Goal: Task Accomplishment & Management: Manage account settings

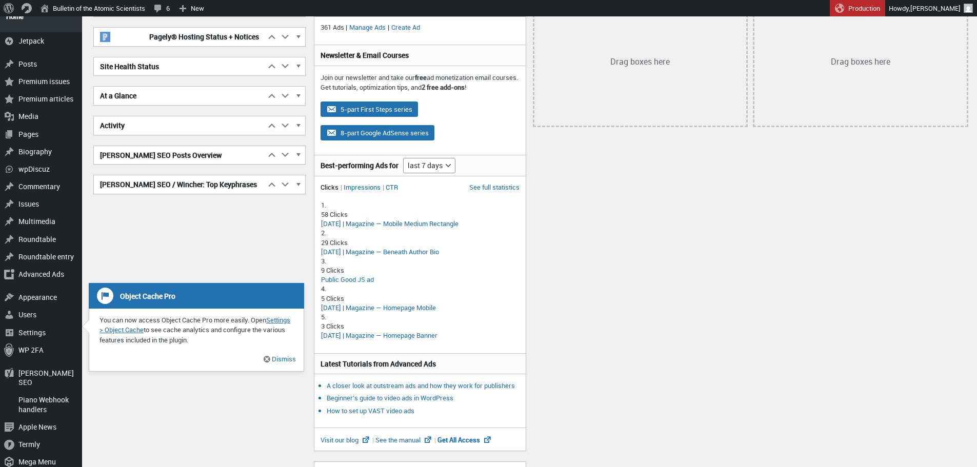
scroll to position [52, 0]
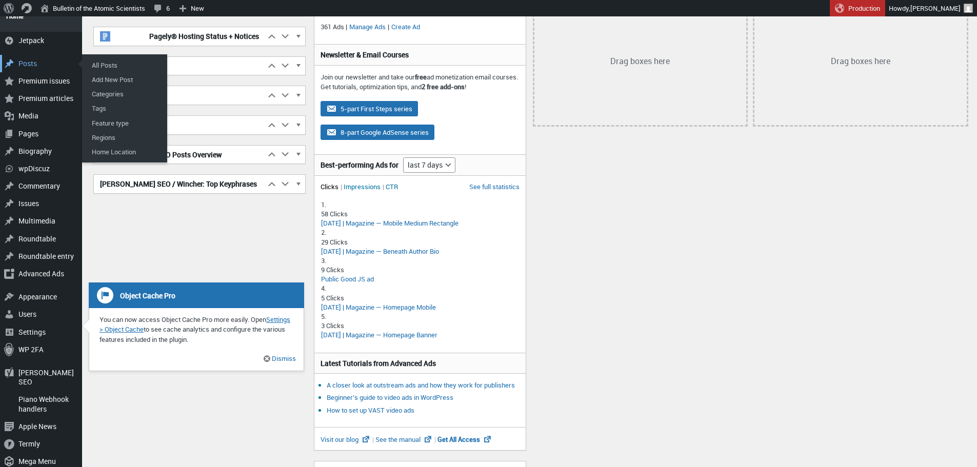
click at [48, 58] on div "Posts" at bounding box center [41, 63] width 82 height 17
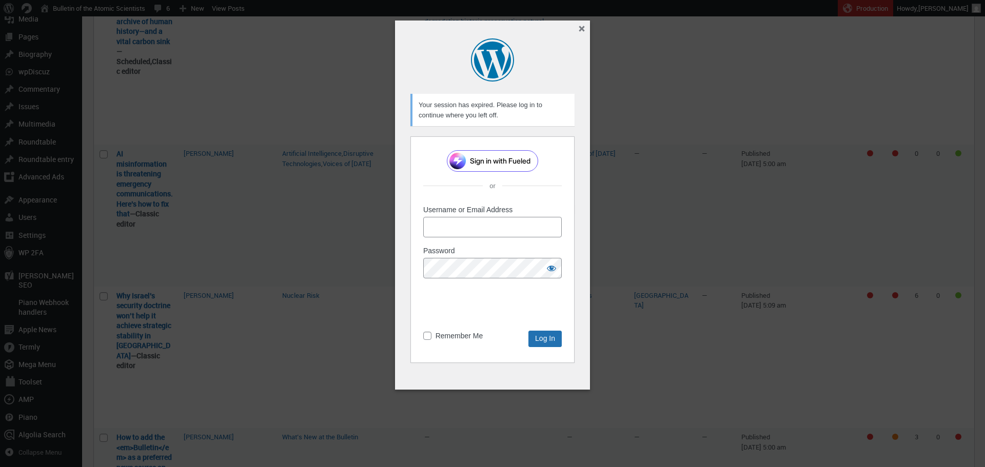
click at [480, 221] on input "Username or Email Address" at bounding box center [492, 227] width 138 height 21
type input "[EMAIL_ADDRESS][DOMAIN_NAME]"
click at [426, 336] on input "Remember Me" at bounding box center [427, 336] width 8 height 8
checkbox input "true"
click at [549, 335] on input "Log In" at bounding box center [544, 339] width 33 height 16
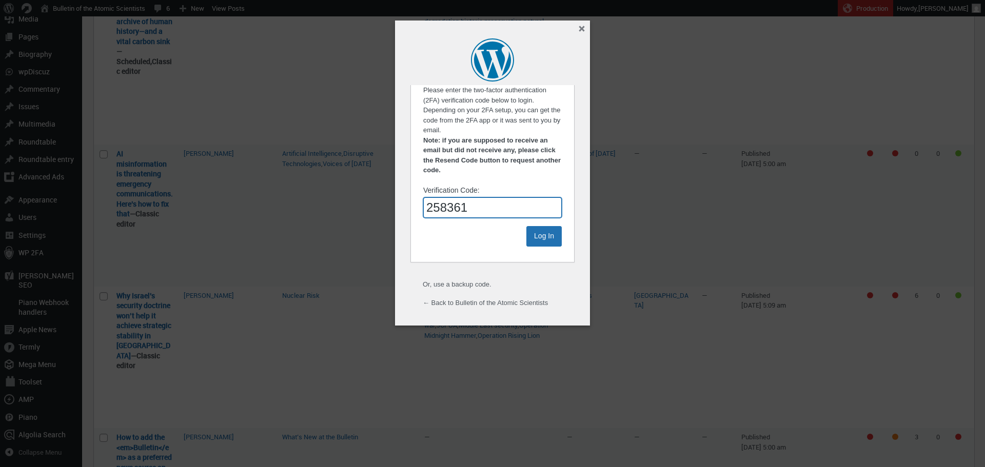
type input "258361"
click at [526, 226] on input "Log In" at bounding box center [543, 236] width 35 height 21
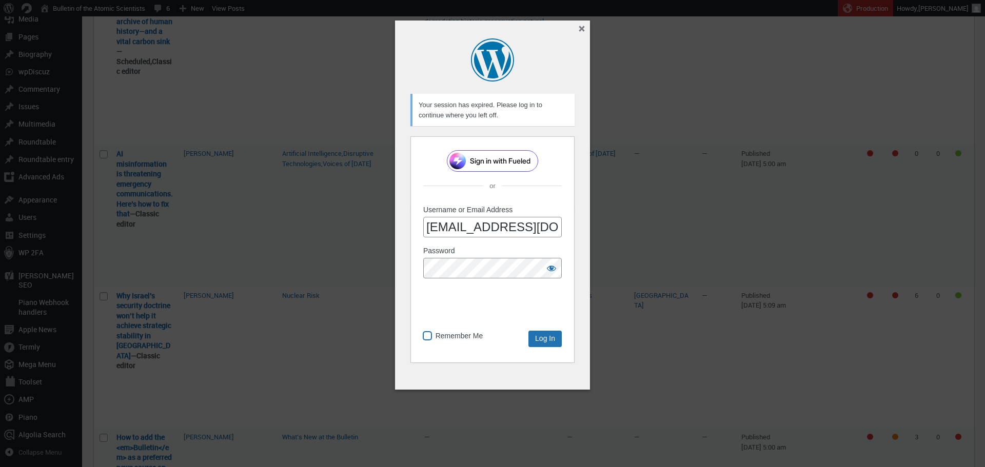
click at [429, 339] on input "Remember Me" at bounding box center [427, 336] width 8 height 8
checkbox input "true"
click at [541, 337] on input "Log In" at bounding box center [544, 339] width 33 height 16
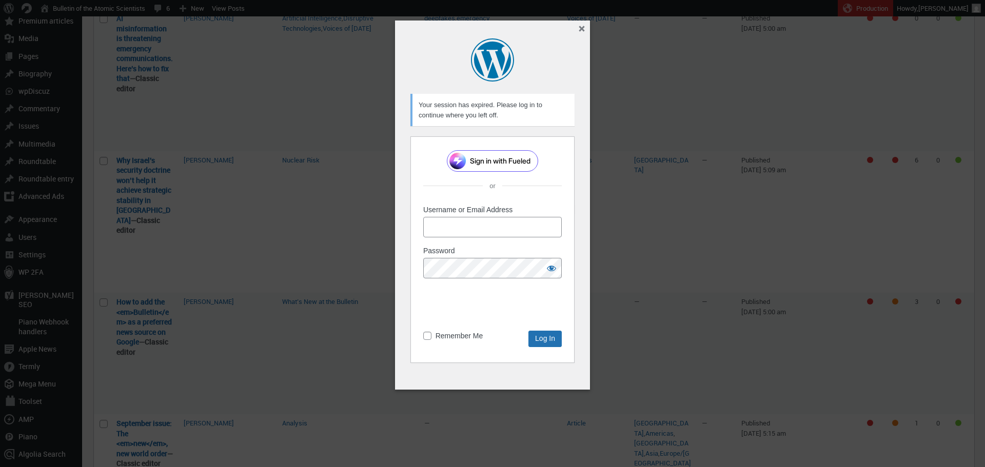
click at [472, 239] on p "Username or Email Address" at bounding box center [492, 225] width 138 height 41
click at [464, 231] on input "Username or Email Address" at bounding box center [492, 227] width 138 height 21
type input "[EMAIL_ADDRESS][DOMAIN_NAME]"
click at [428, 341] on p "Remember Me" at bounding box center [452, 337] width 59 height 12
click at [428, 333] on input "Remember Me" at bounding box center [427, 336] width 8 height 8
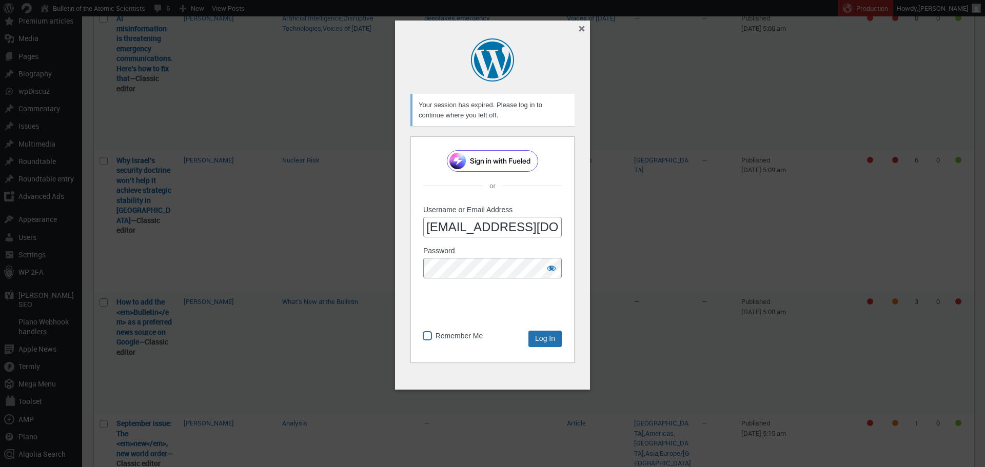
checkbox input "true"
click at [538, 342] on input "Log In" at bounding box center [544, 339] width 33 height 16
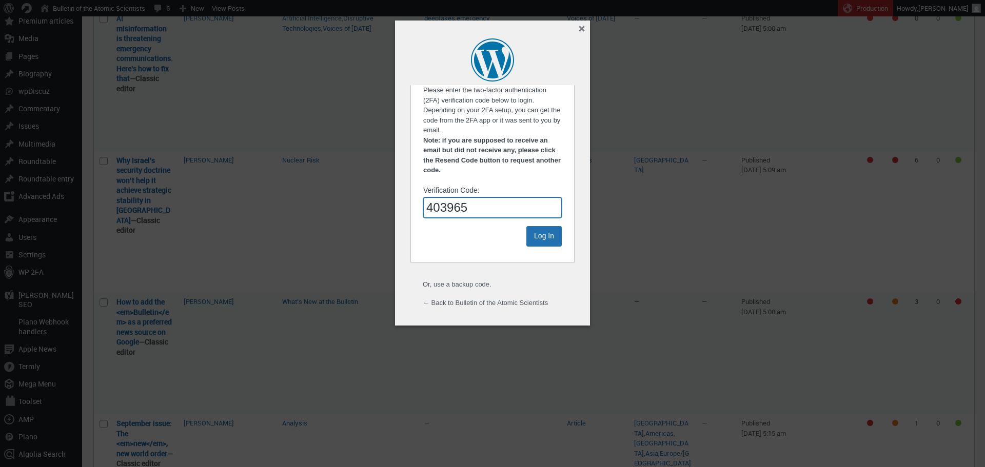
type input "403965"
click at [526, 226] on input "Log In" at bounding box center [543, 236] width 35 height 21
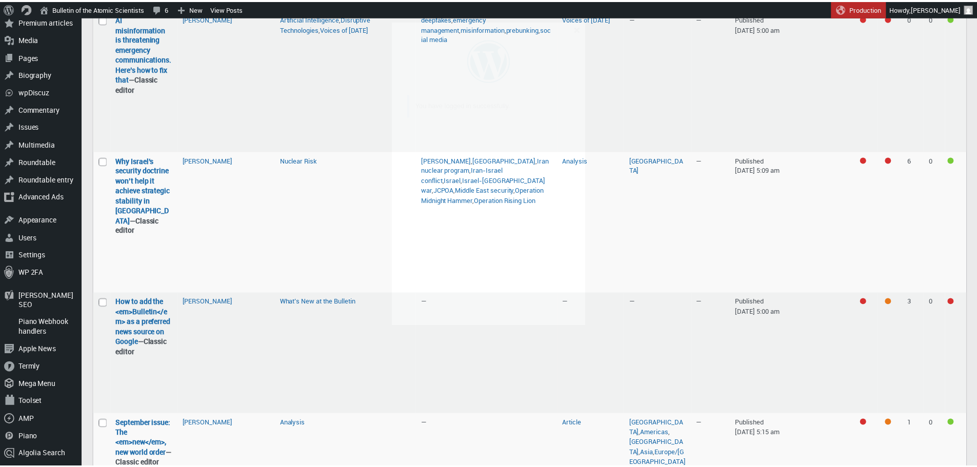
scroll to position [377, 0]
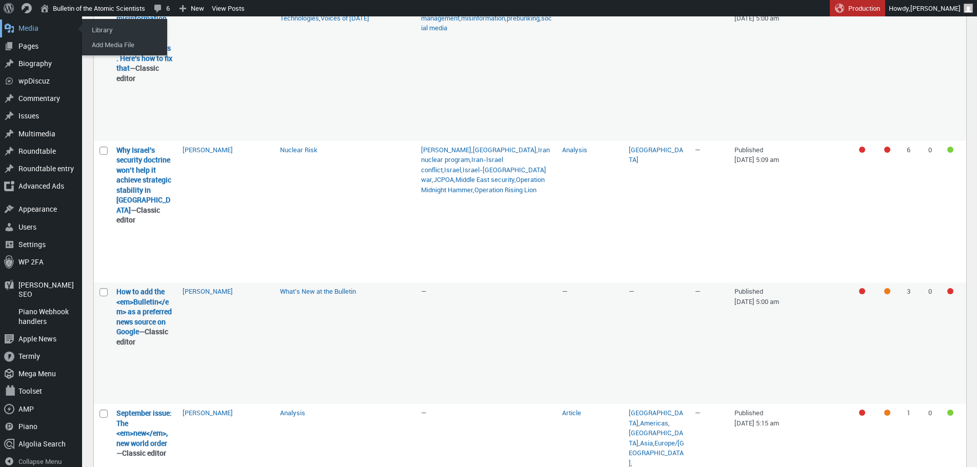
click at [31, 28] on div "Media" at bounding box center [41, 27] width 82 height 17
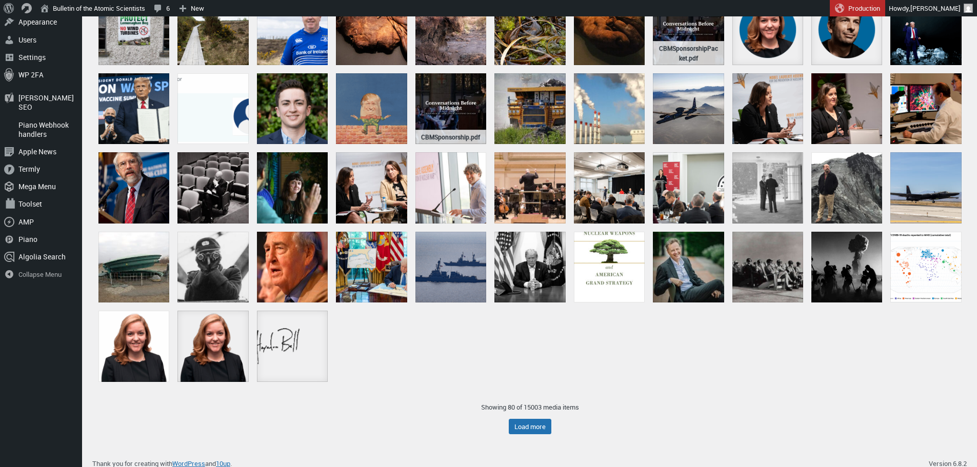
scroll to position [336, 0]
click at [532, 429] on button "Load more" at bounding box center [530, 426] width 43 height 15
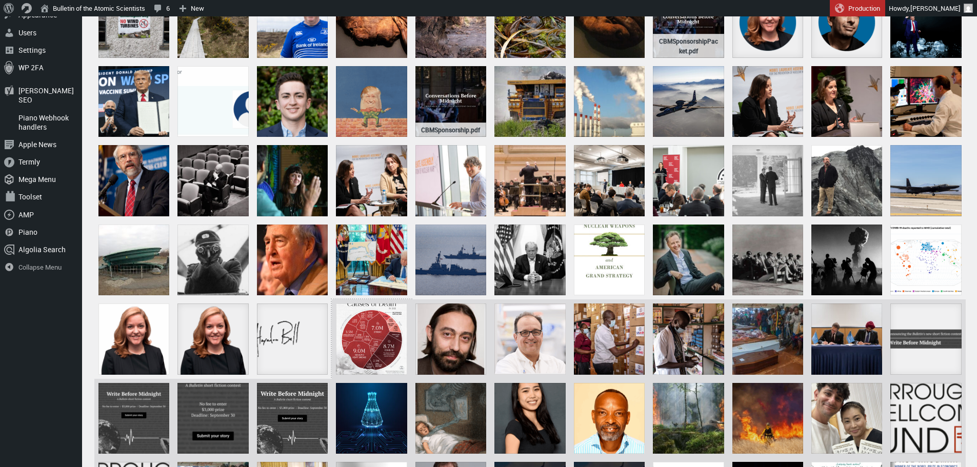
scroll to position [0, 0]
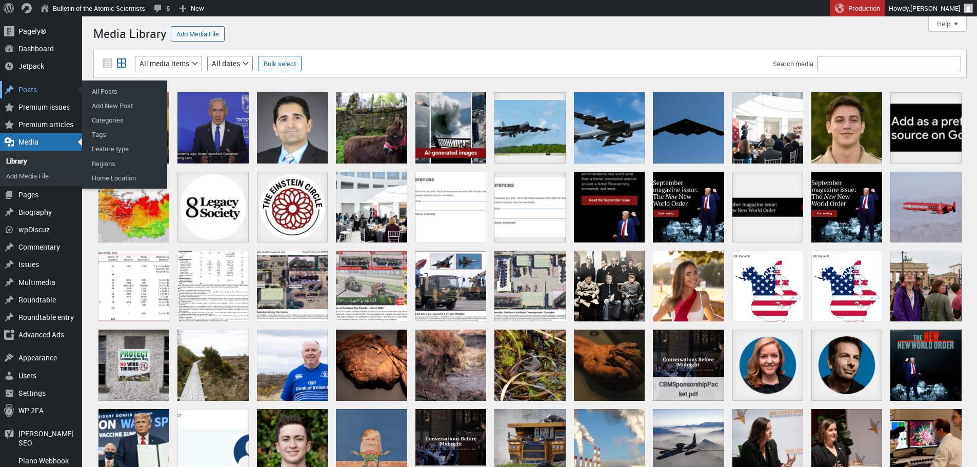
click at [35, 88] on div "Posts" at bounding box center [41, 89] width 82 height 17
